Goal: Transaction & Acquisition: Obtain resource

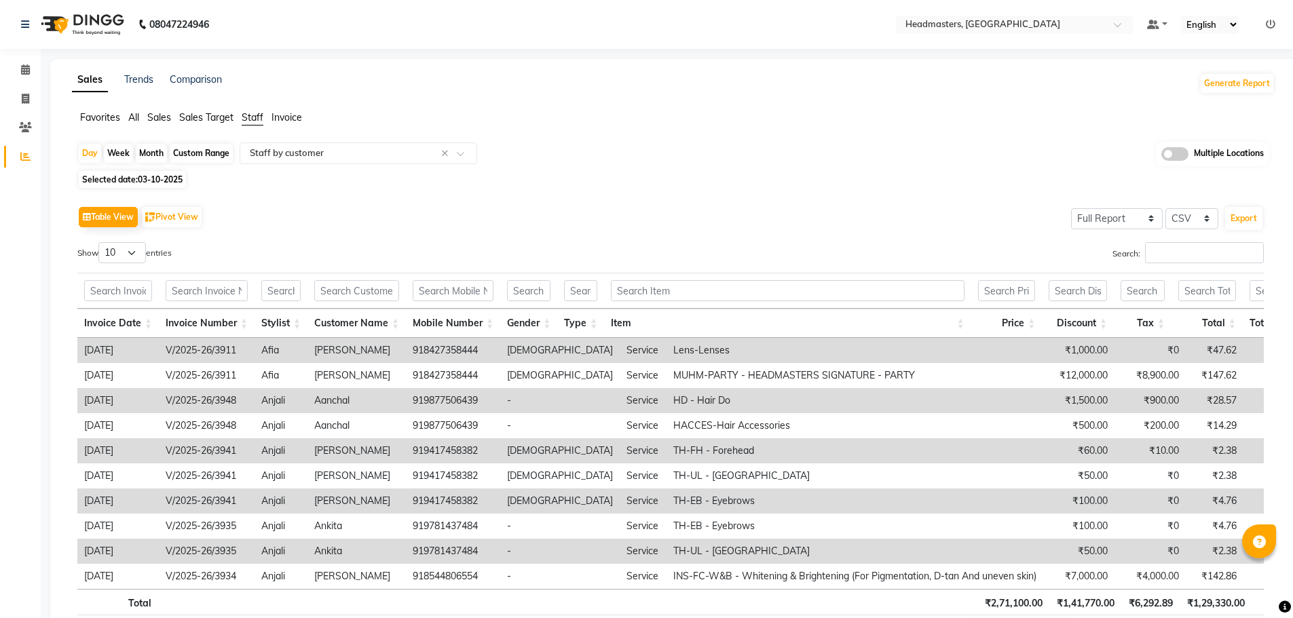
select select "full_report"
select select "csv"
click at [1115, 24] on span at bounding box center [1122, 29] width 17 height 14
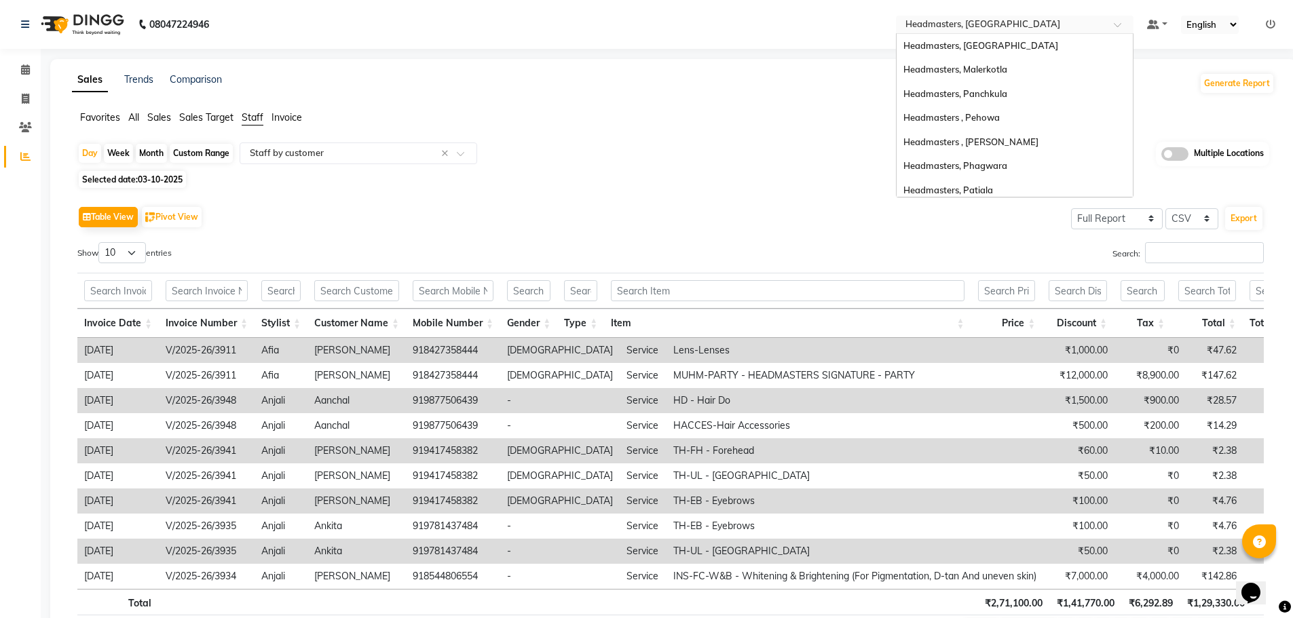
scroll to position [174, 0]
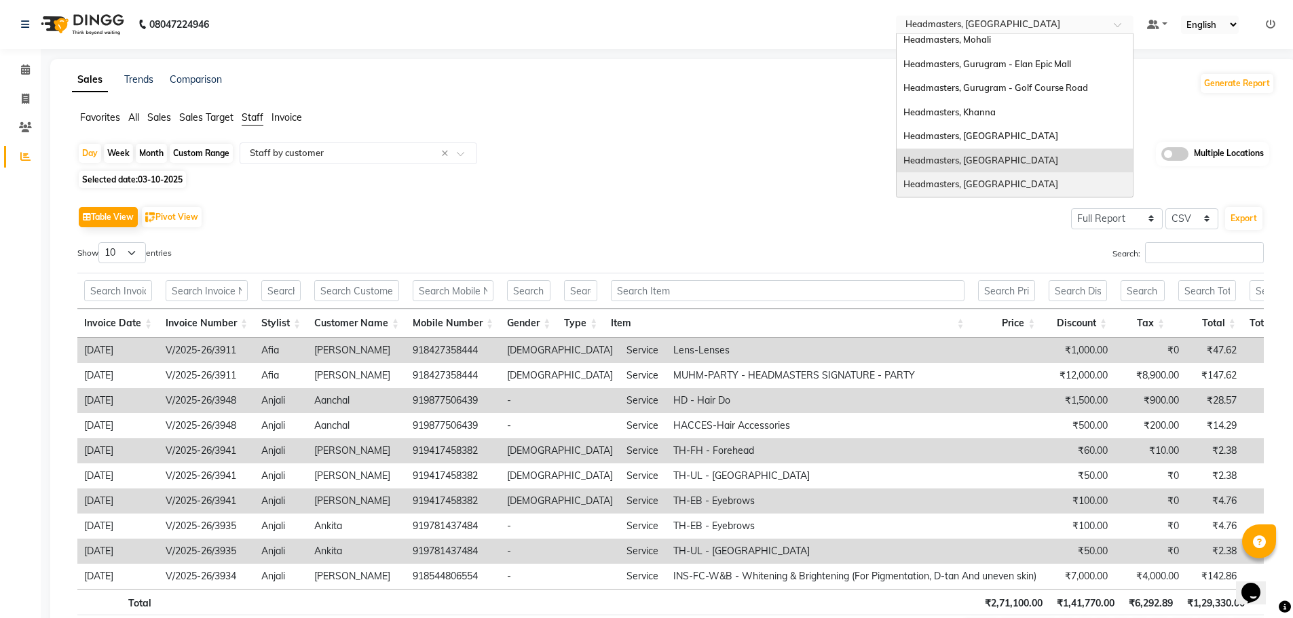
click at [1040, 181] on div "Headmasters, [GEOGRAPHIC_DATA]" at bounding box center [1015, 184] width 236 height 24
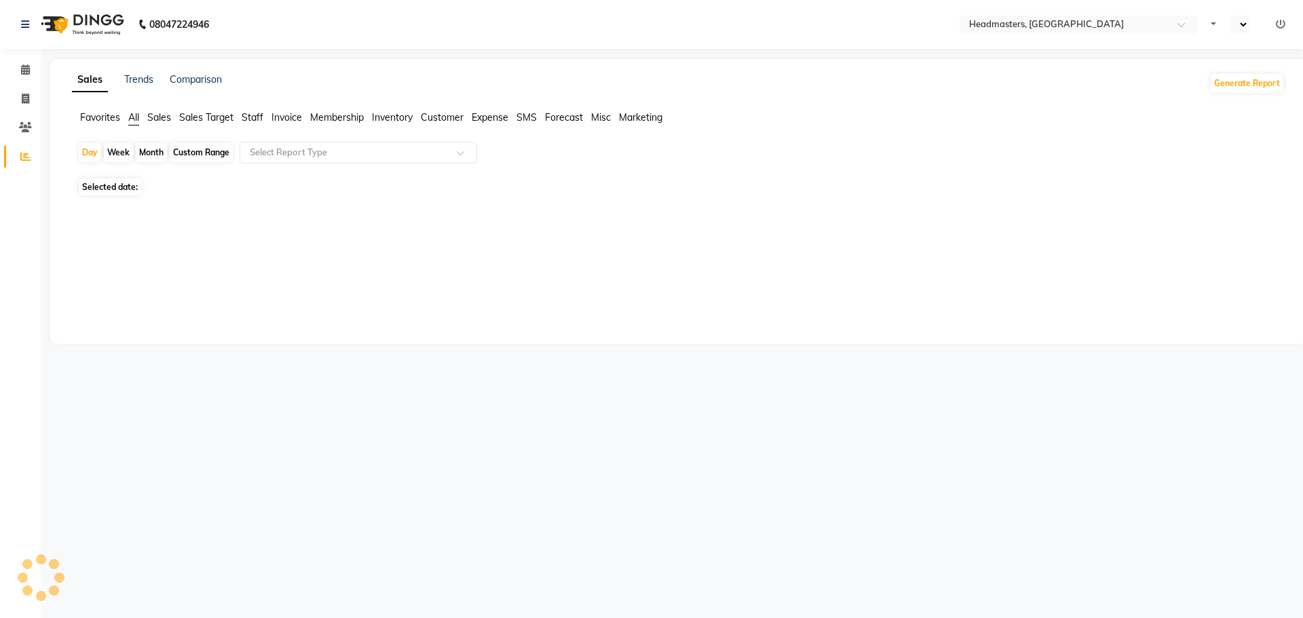
select select "en"
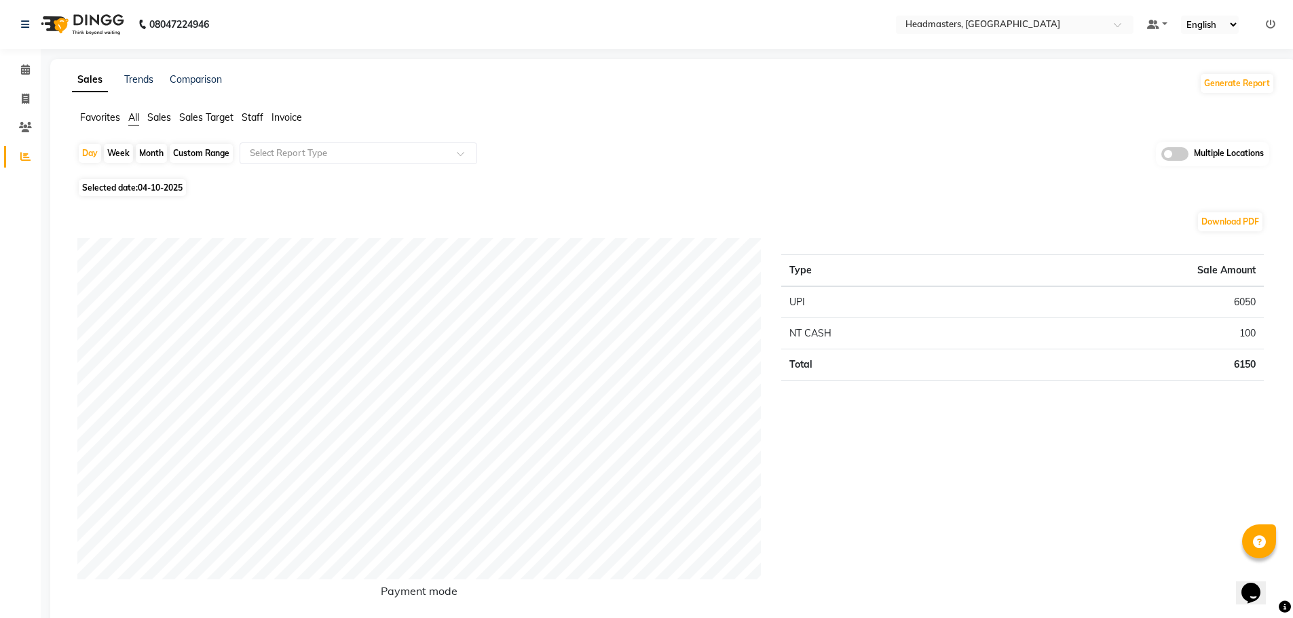
click at [254, 115] on span "Staff" at bounding box center [253, 117] width 22 height 12
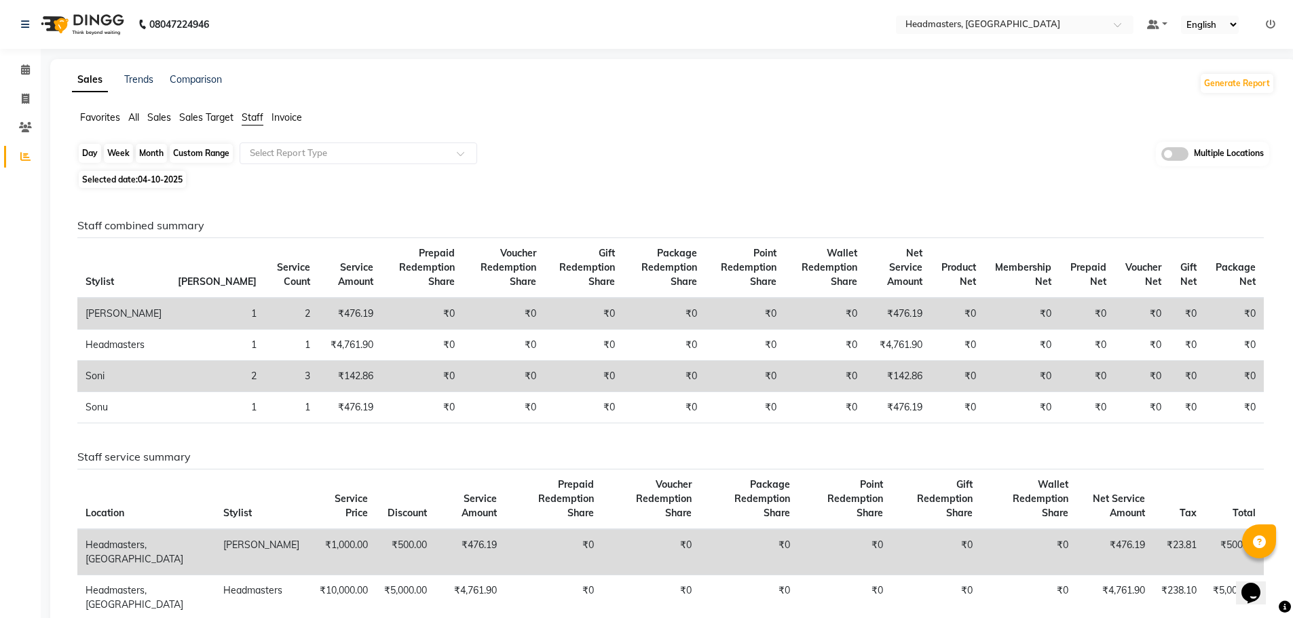
click at [94, 159] on div "Day" at bounding box center [90, 153] width 22 height 19
select select "10"
select select "2025"
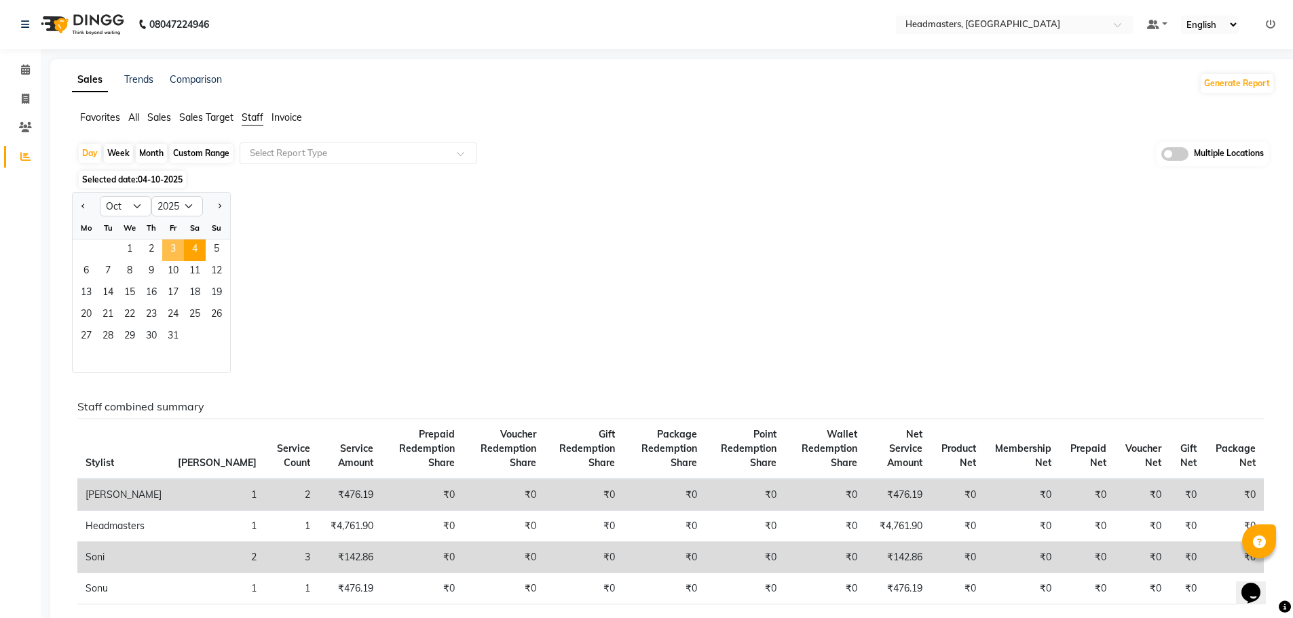
click at [176, 242] on span "3" at bounding box center [173, 251] width 22 height 22
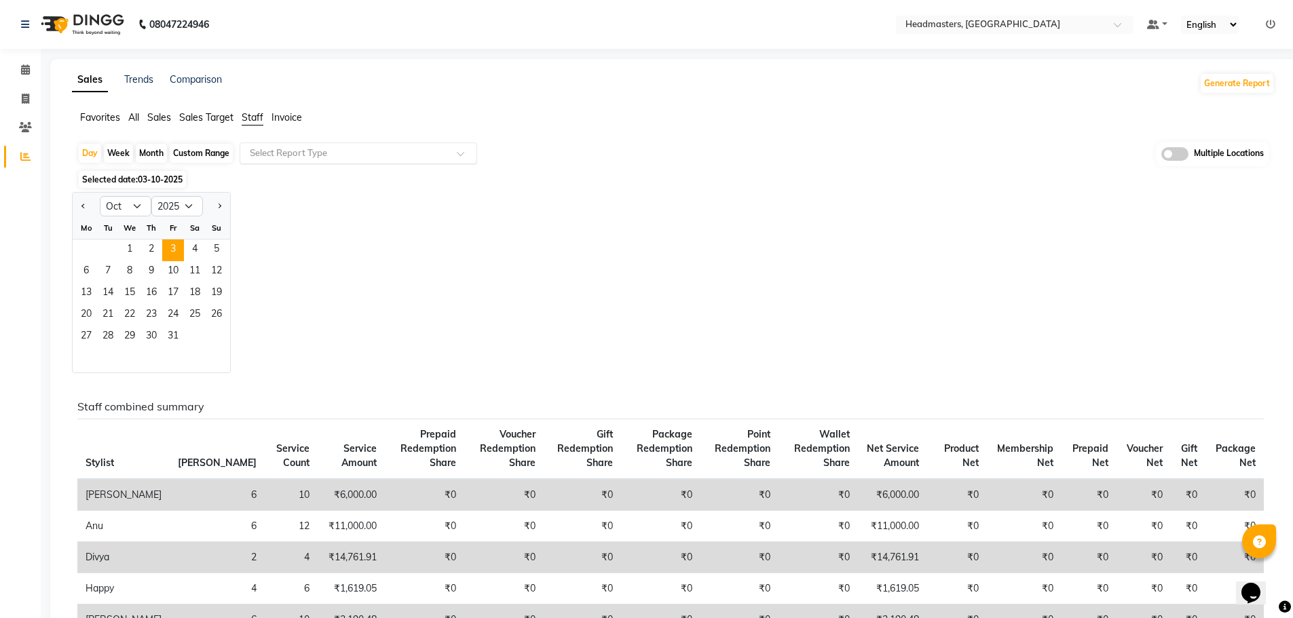
click at [466, 160] on span at bounding box center [465, 158] width 17 height 14
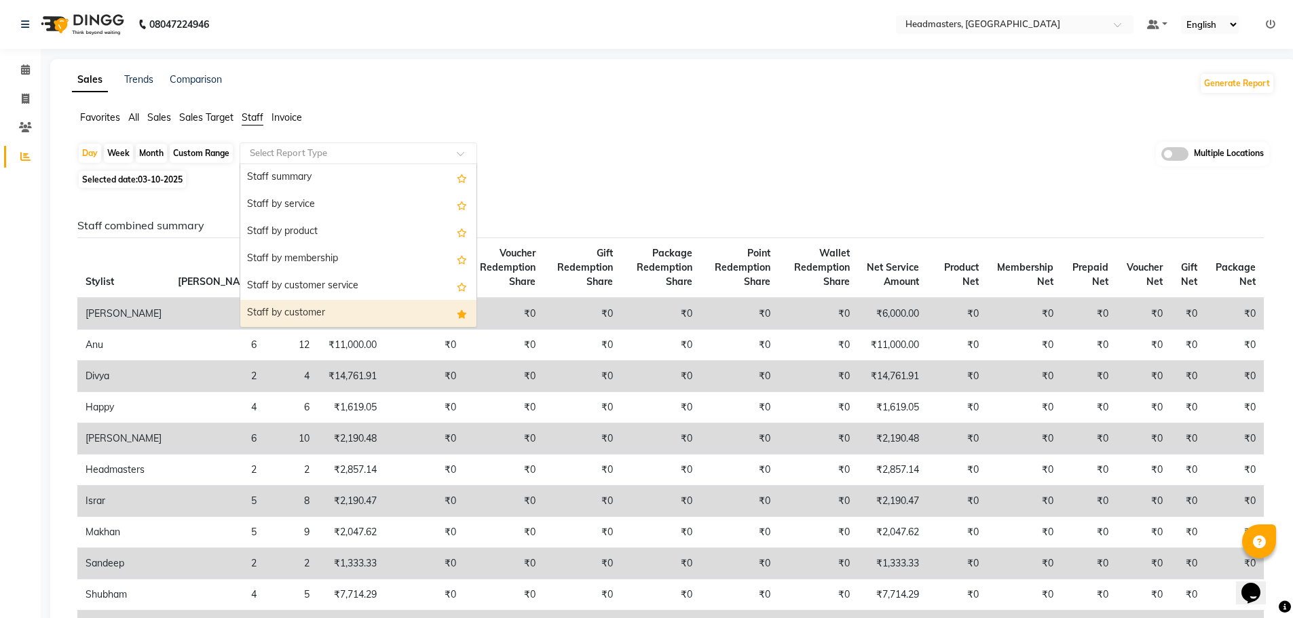
click at [416, 314] on div "Staff by customer" at bounding box center [358, 313] width 236 height 27
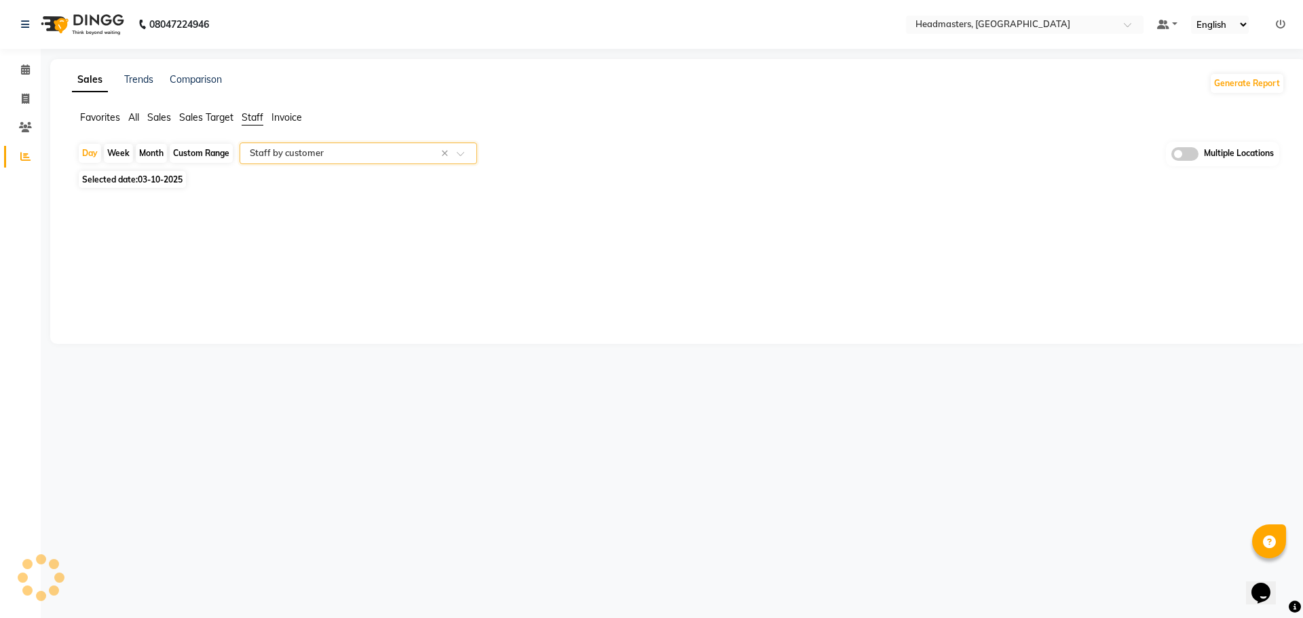
select select "full_report"
select select "csv"
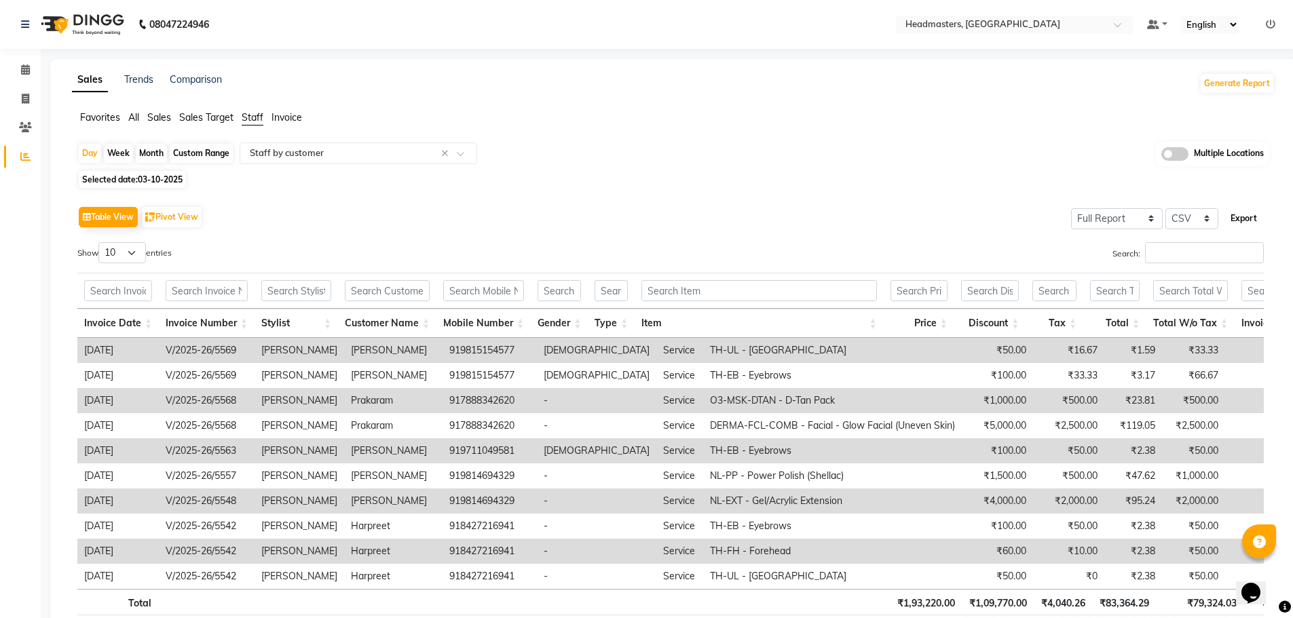
click at [1239, 219] on button "Export" at bounding box center [1243, 218] width 37 height 23
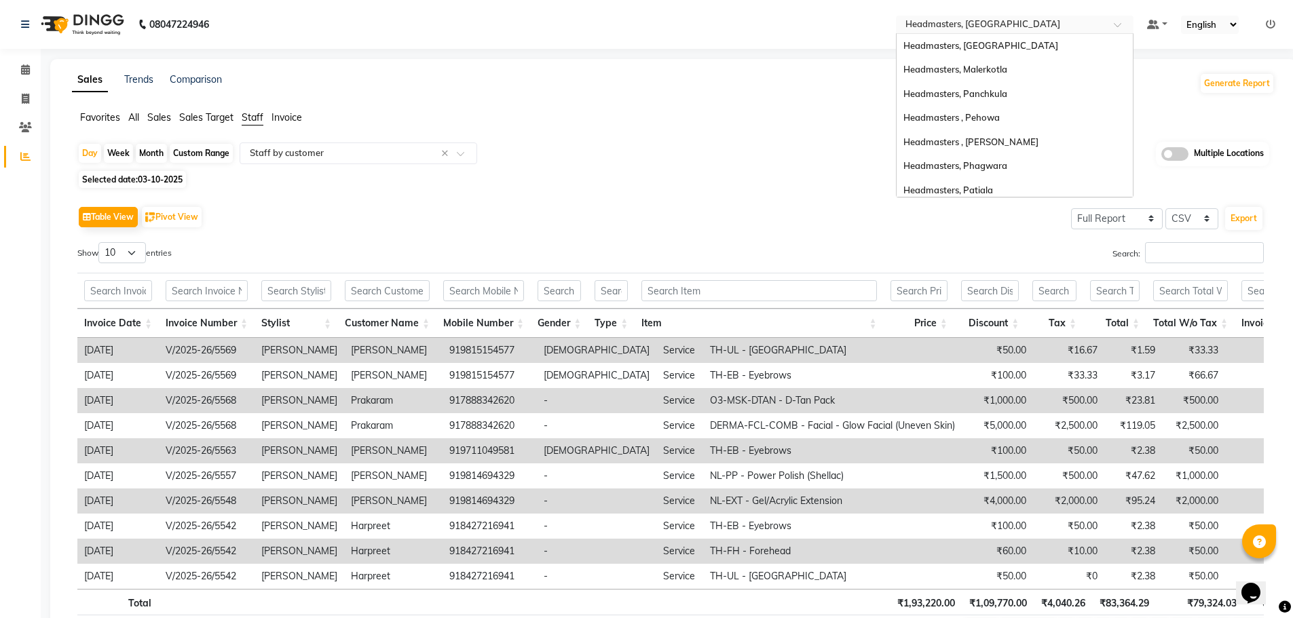
click at [1112, 25] on div at bounding box center [1015, 26] width 238 height 14
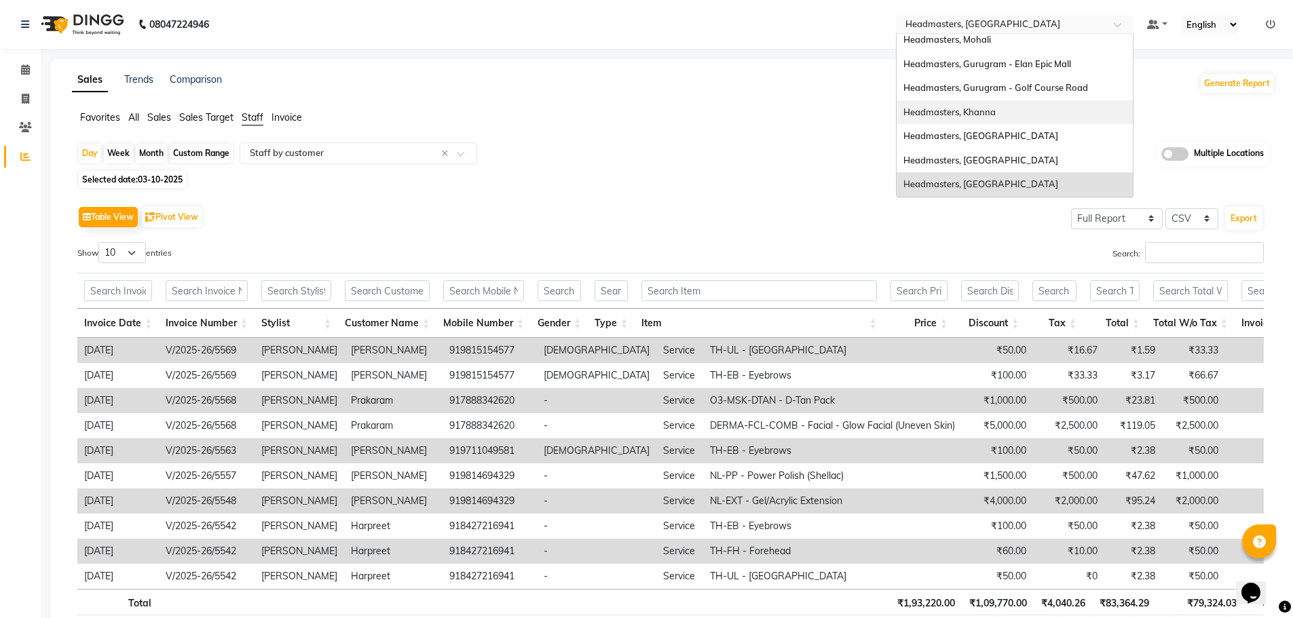
click at [1019, 111] on div "Headmasters, Khanna" at bounding box center [1015, 112] width 236 height 24
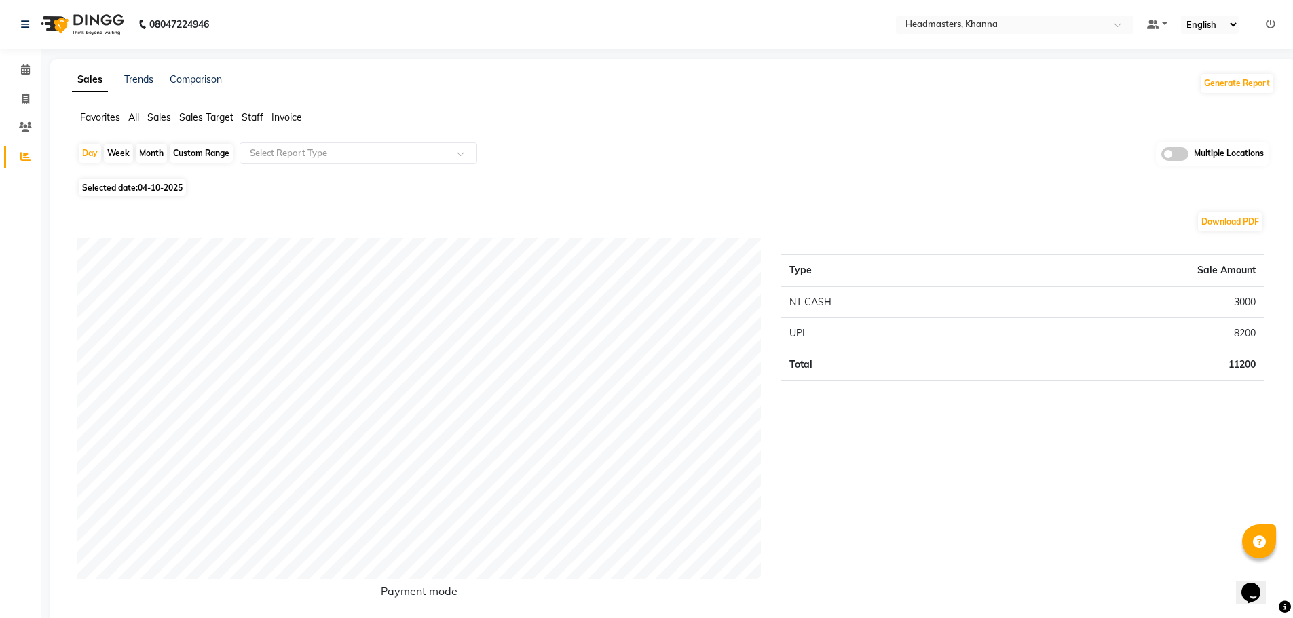
click at [249, 115] on span "Staff" at bounding box center [253, 117] width 22 height 12
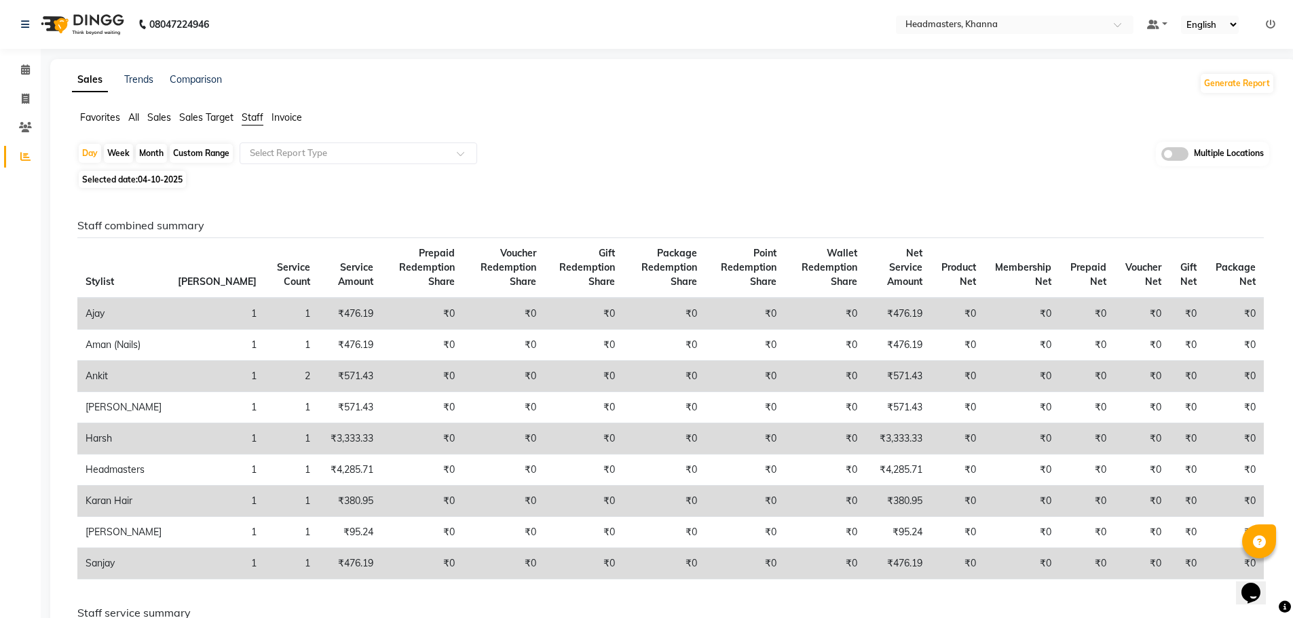
click at [212, 153] on div "Custom Range" at bounding box center [201, 153] width 63 height 19
select select "10"
select select "2025"
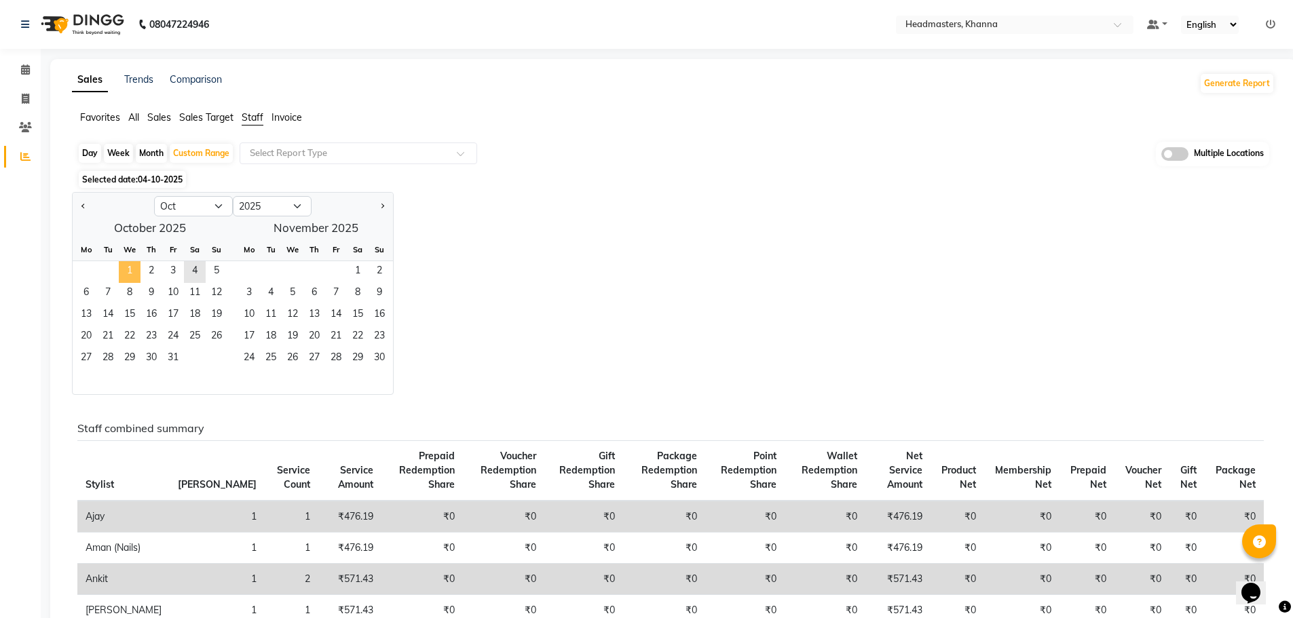
click at [132, 271] on span "1" at bounding box center [130, 272] width 22 height 22
click at [149, 271] on span "2" at bounding box center [152, 272] width 22 height 22
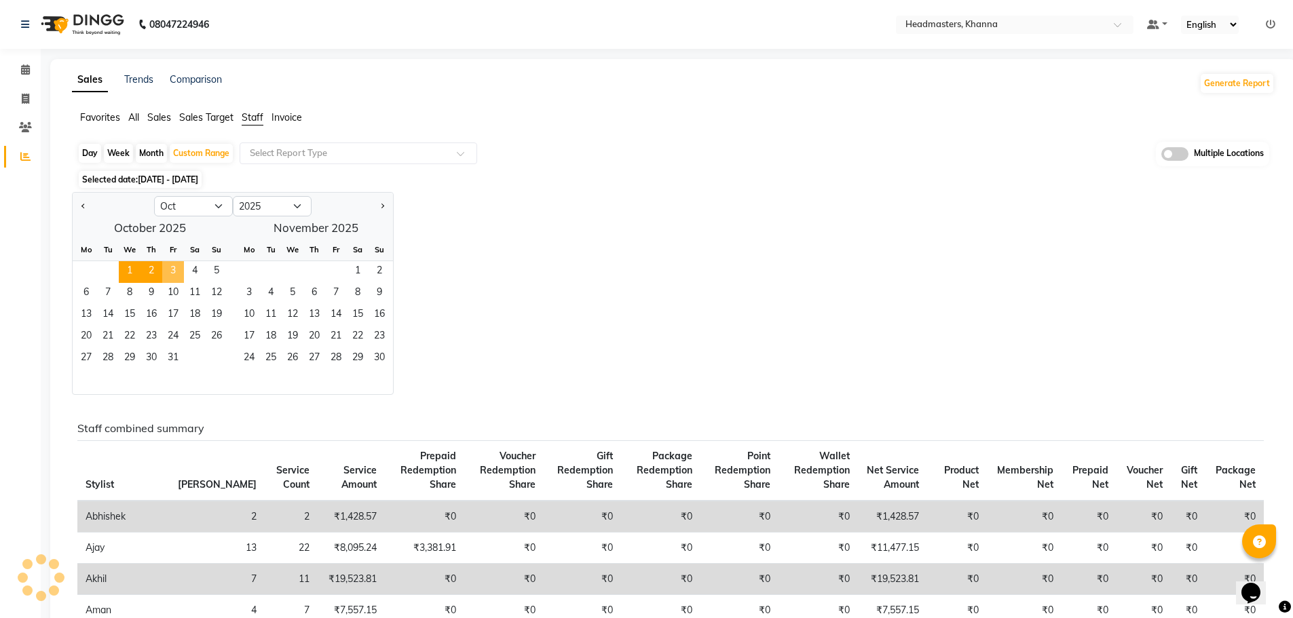
click at [170, 269] on span "3" at bounding box center [173, 272] width 22 height 22
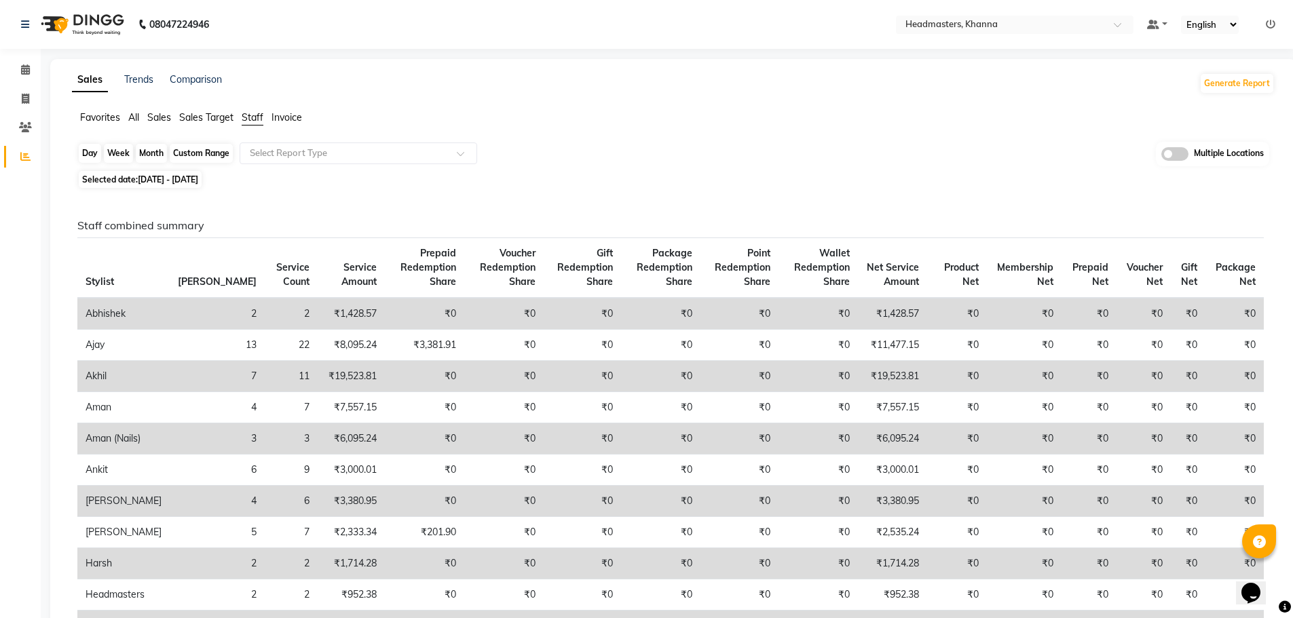
click at [205, 151] on div "Custom Range" at bounding box center [201, 153] width 63 height 19
select select "10"
select select "2025"
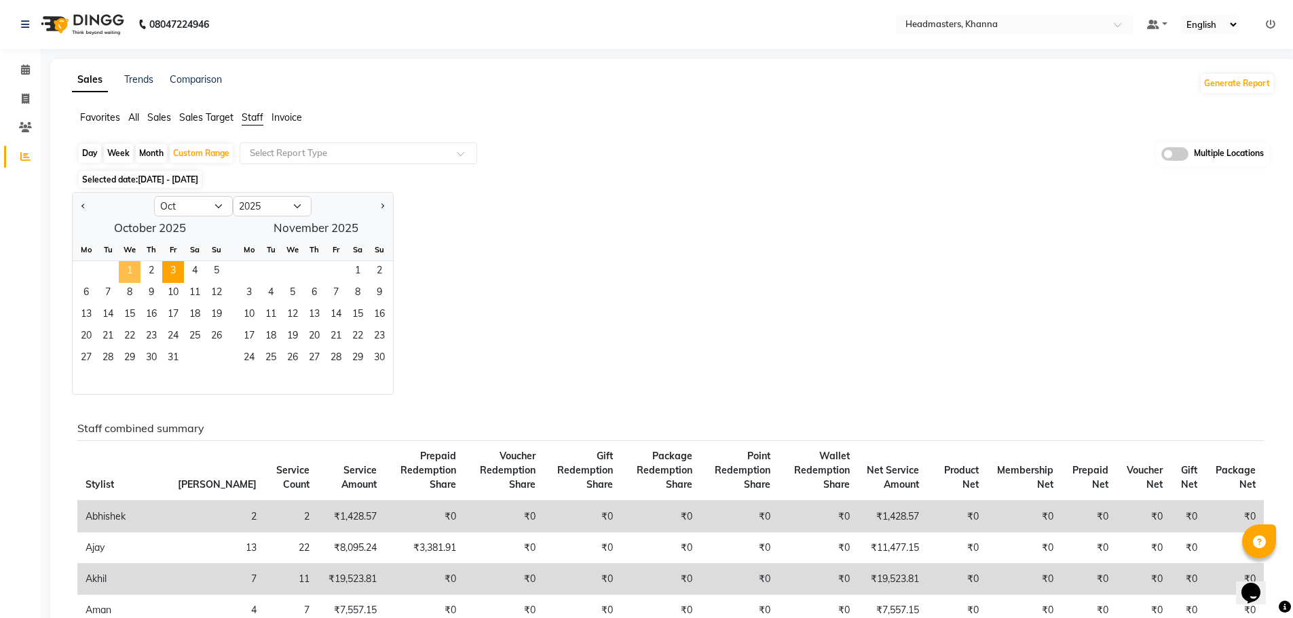
click at [135, 270] on span "1" at bounding box center [130, 272] width 22 height 22
click at [146, 270] on span "2" at bounding box center [152, 272] width 22 height 22
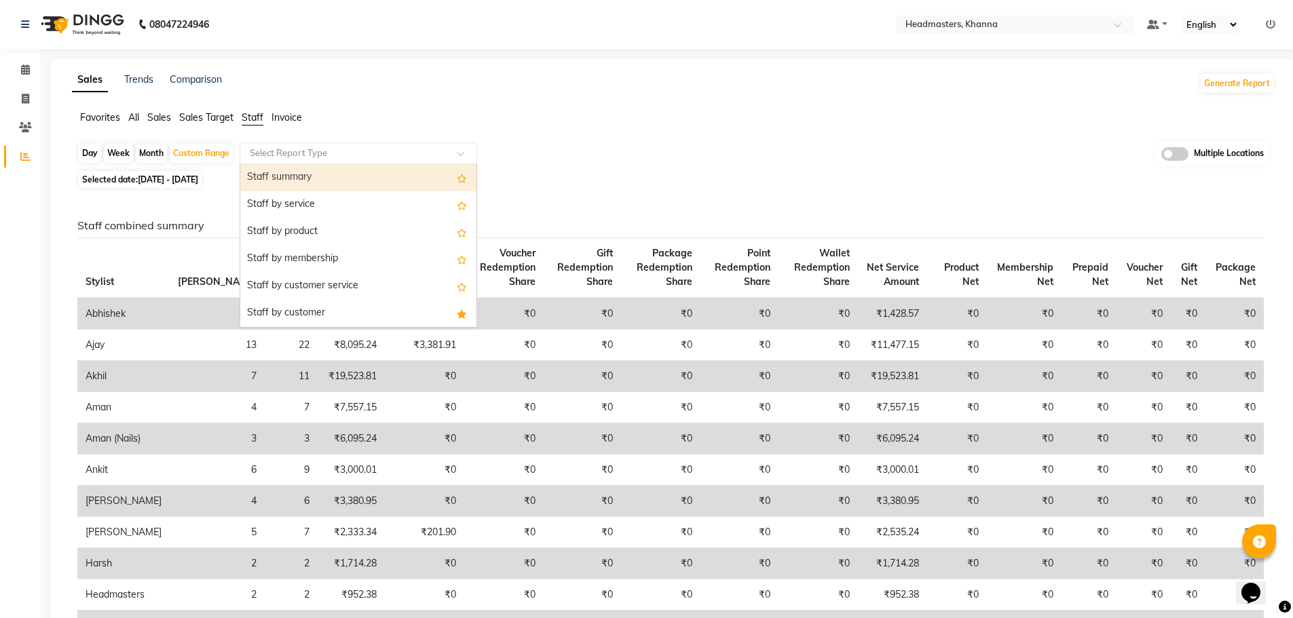
click at [461, 151] on span at bounding box center [465, 158] width 17 height 14
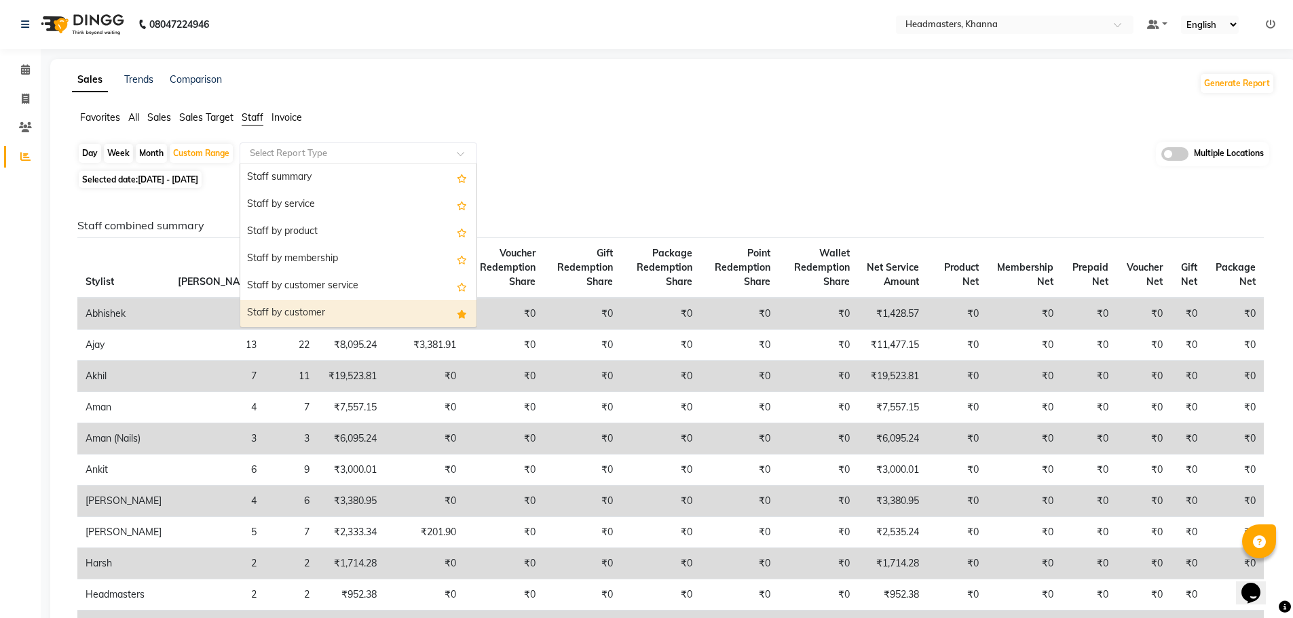
click at [367, 307] on div "Staff by customer" at bounding box center [358, 313] width 236 height 27
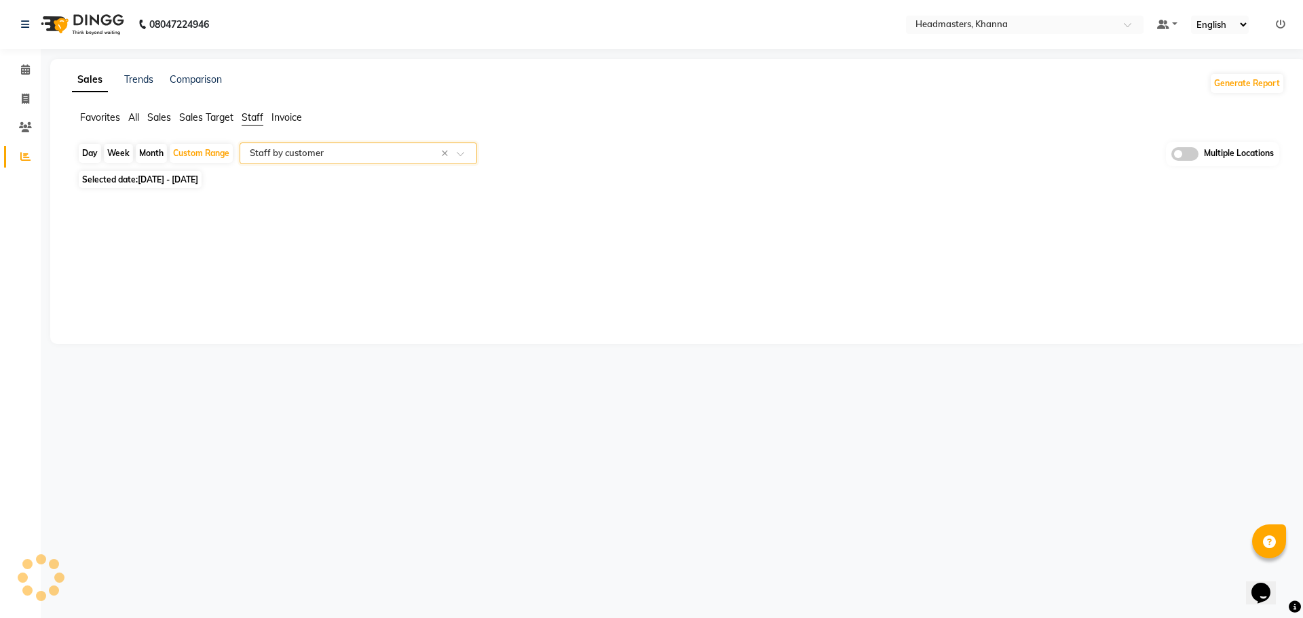
select select "full_report"
select select "csv"
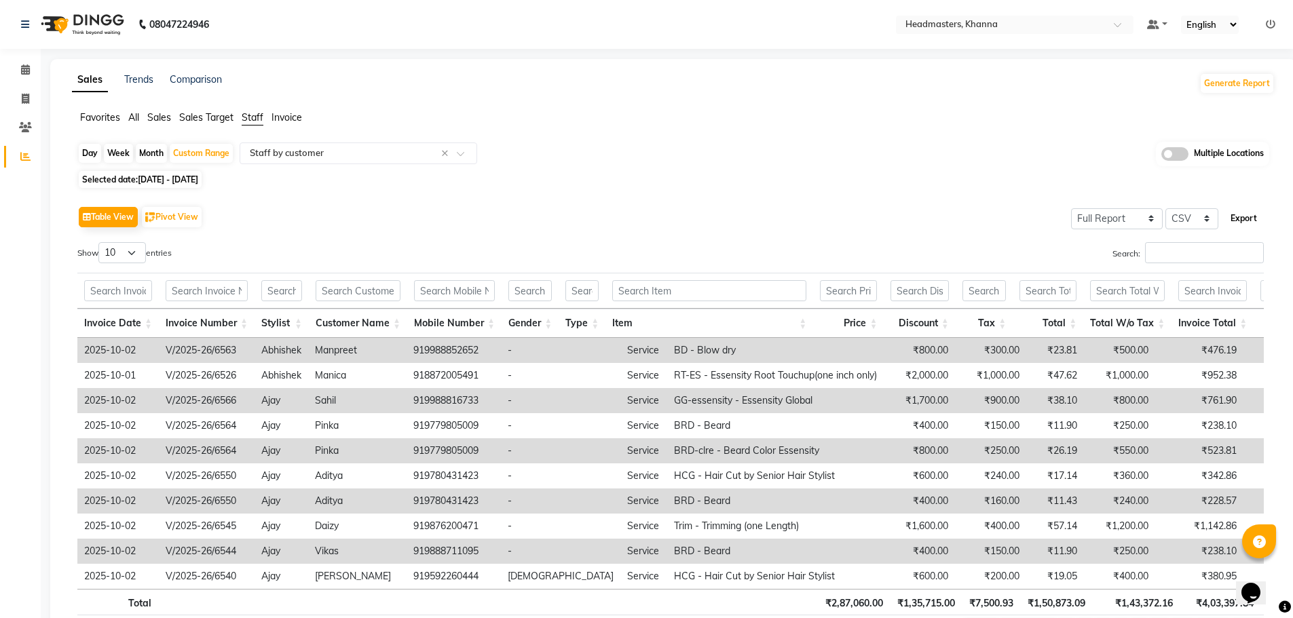
click at [1239, 214] on button "Export" at bounding box center [1243, 218] width 37 height 23
